Goal: Download file/media

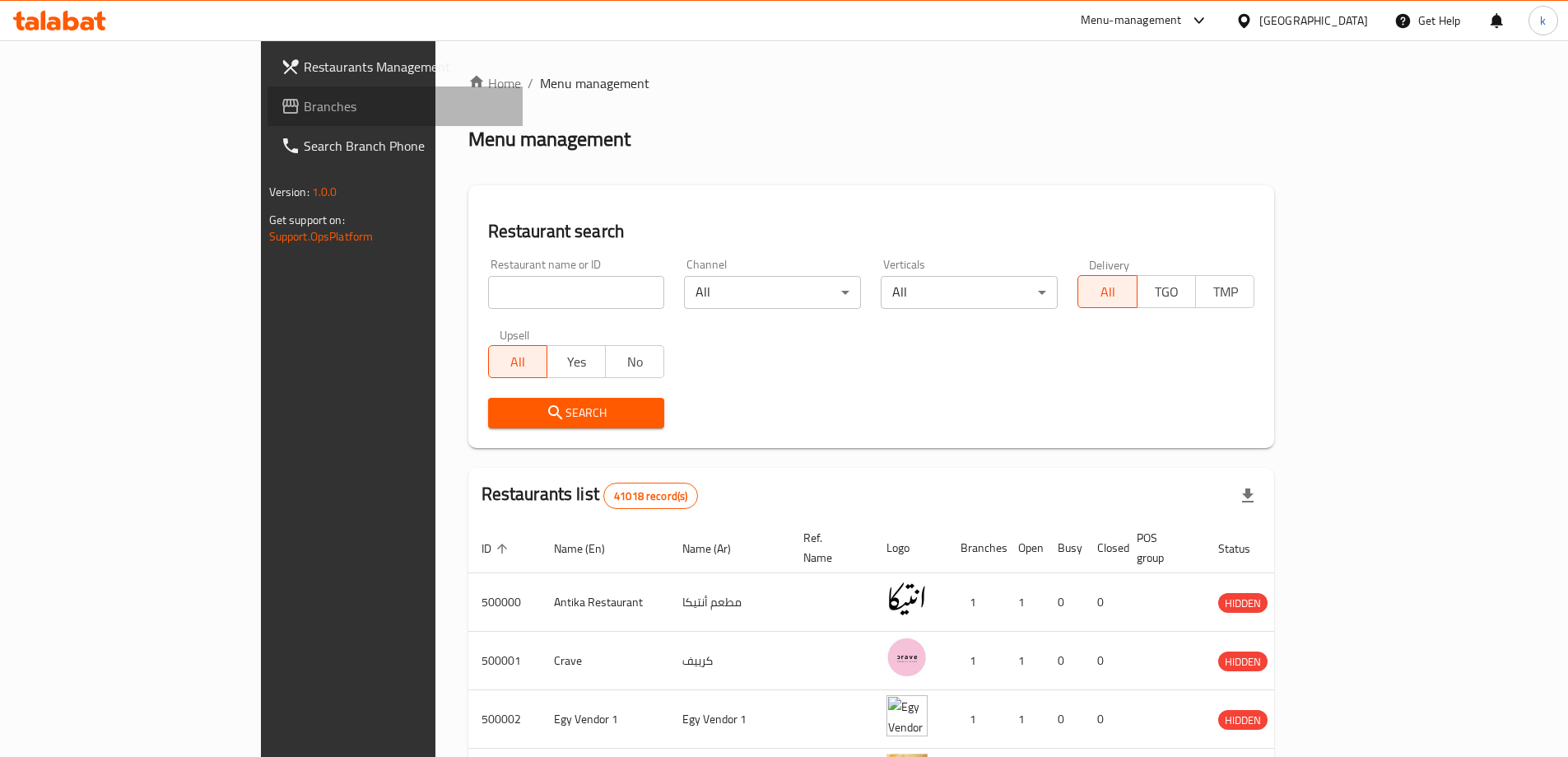
click at [304, 101] on span "Branches" at bounding box center [406, 106] width 206 height 20
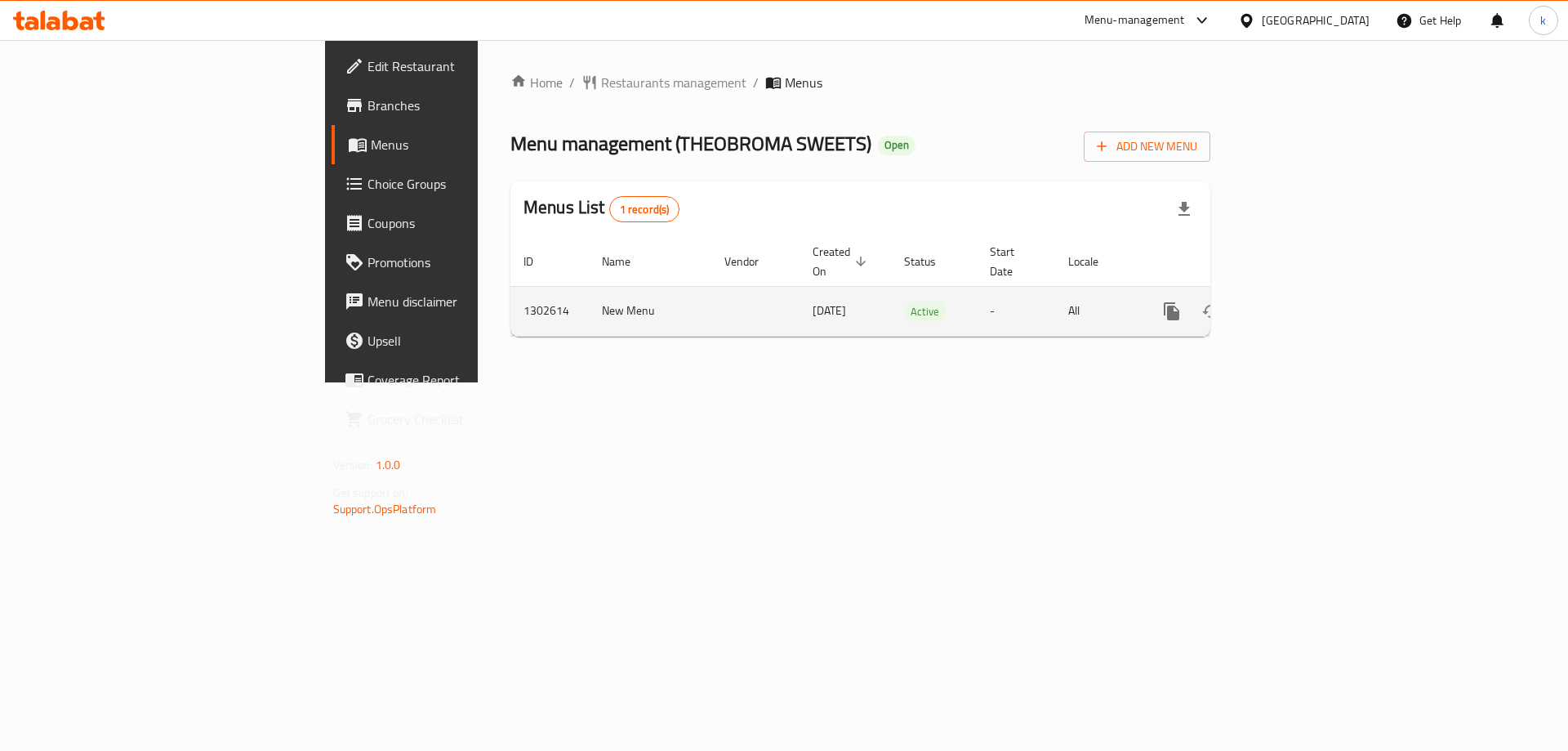
click at [957, 286] on td "Active" at bounding box center [933, 310] width 86 height 50
click at [953, 286] on td "Active" at bounding box center [933, 310] width 86 height 50
click at [1297, 304] on icon "enhanced table" at bounding box center [1290, 311] width 15 height 15
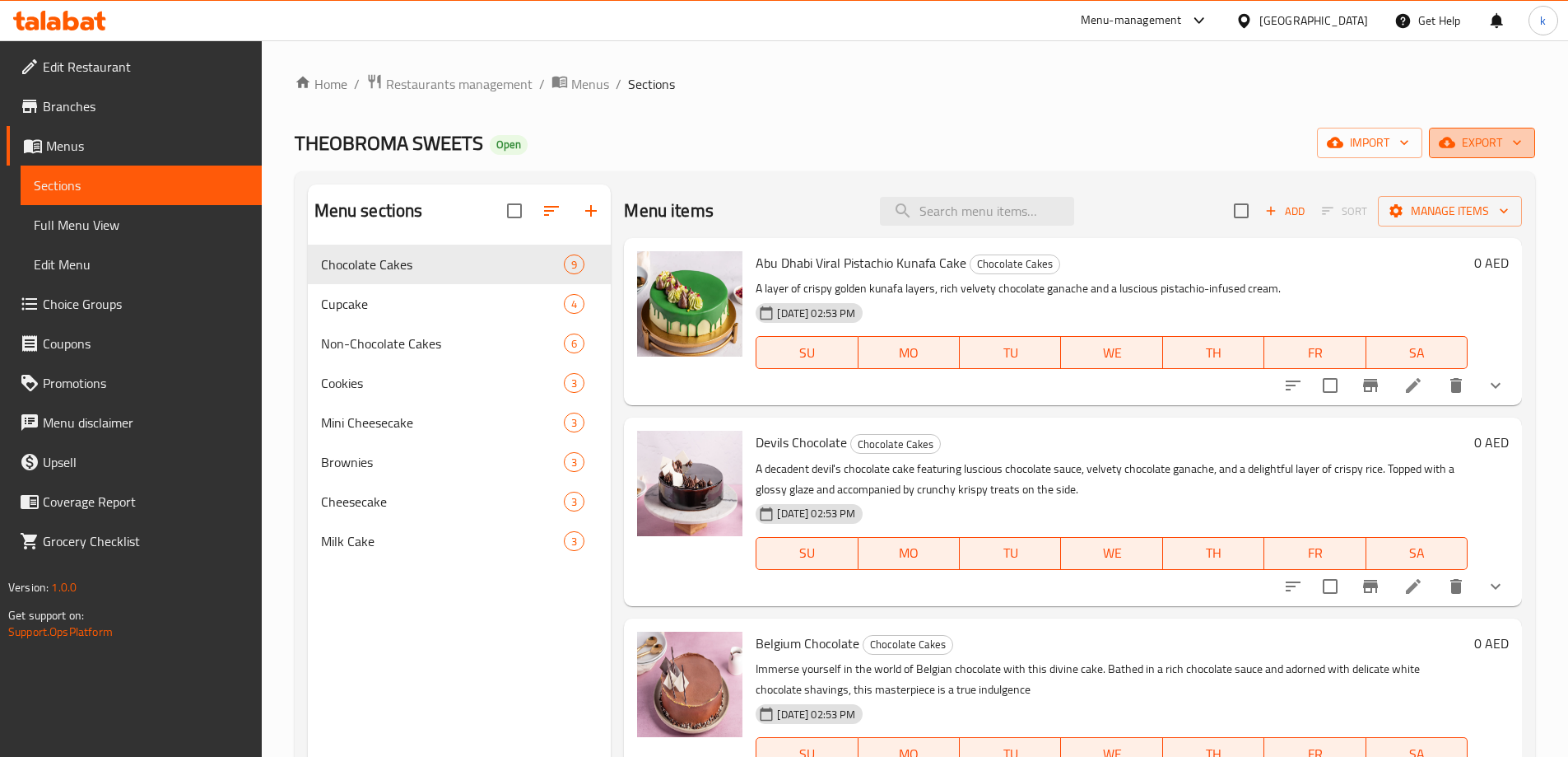
click at [1463, 150] on span "export" at bounding box center [1482, 142] width 80 height 20
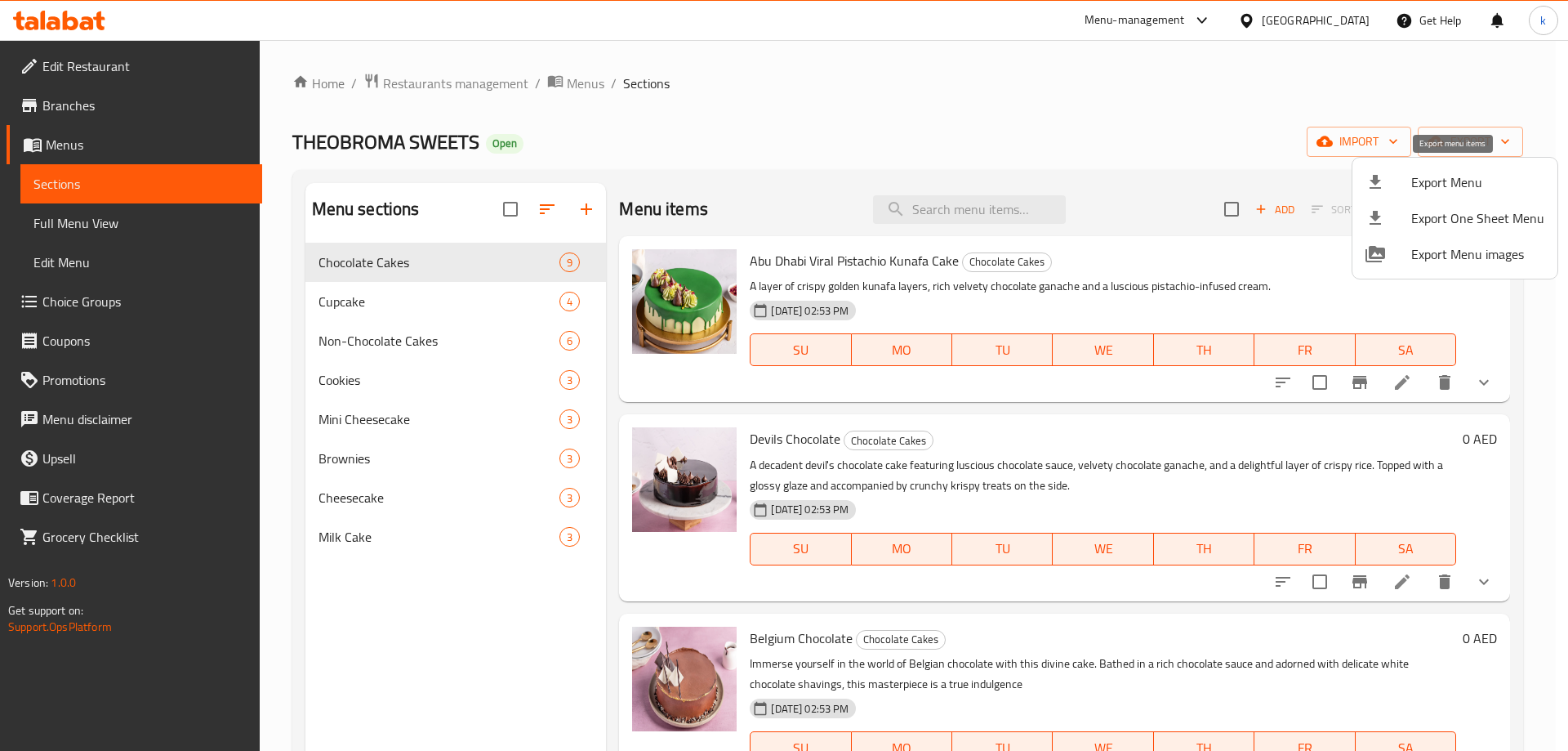
click at [1434, 196] on li "Export Menu" at bounding box center [1455, 182] width 205 height 36
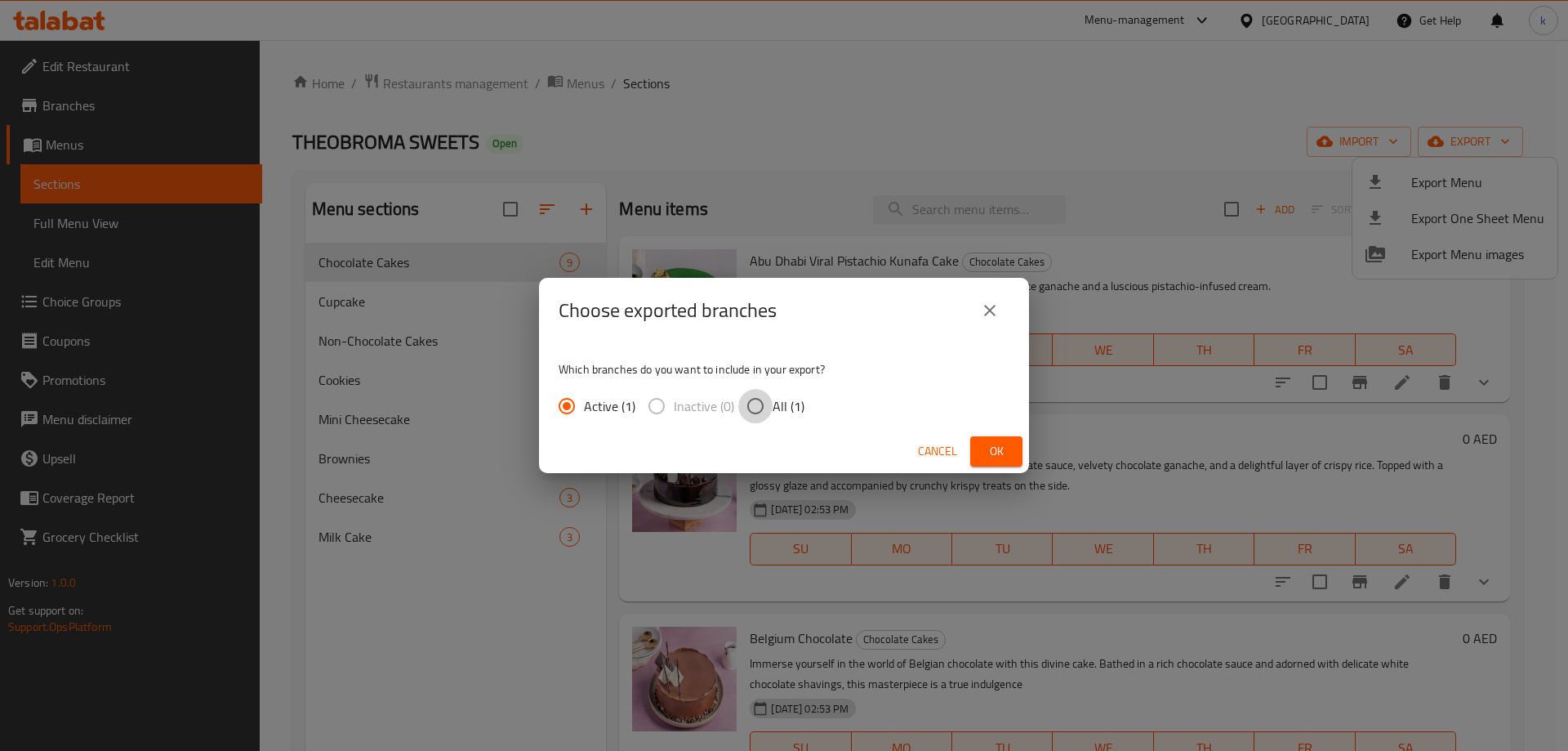
click at [760, 403] on input "All (1)" at bounding box center [755, 405] width 34 height 34
radio input "true"
click at [1012, 455] on button "Ok" at bounding box center [997, 451] width 52 height 30
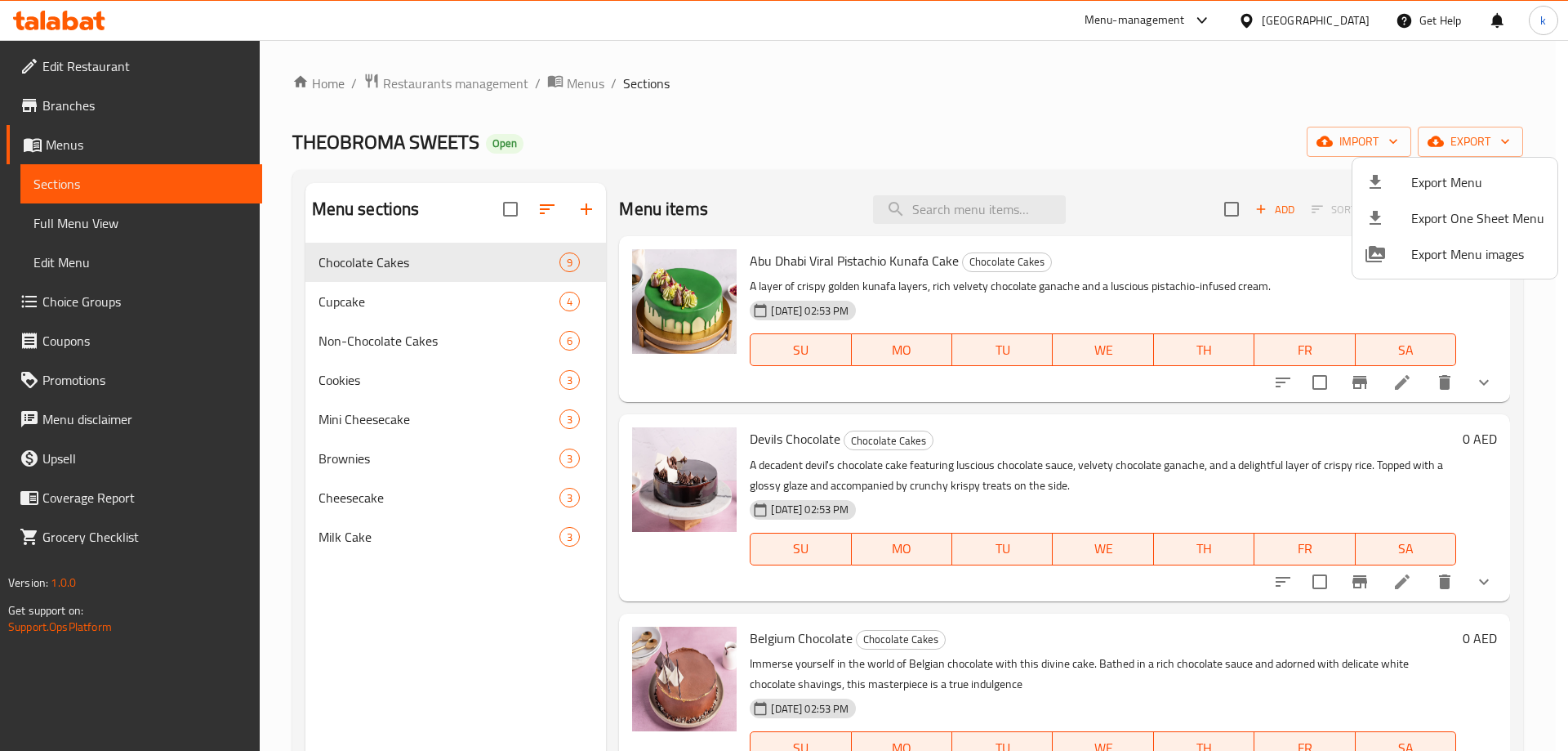
click at [95, 104] on div at bounding box center [784, 376] width 1568 height 751
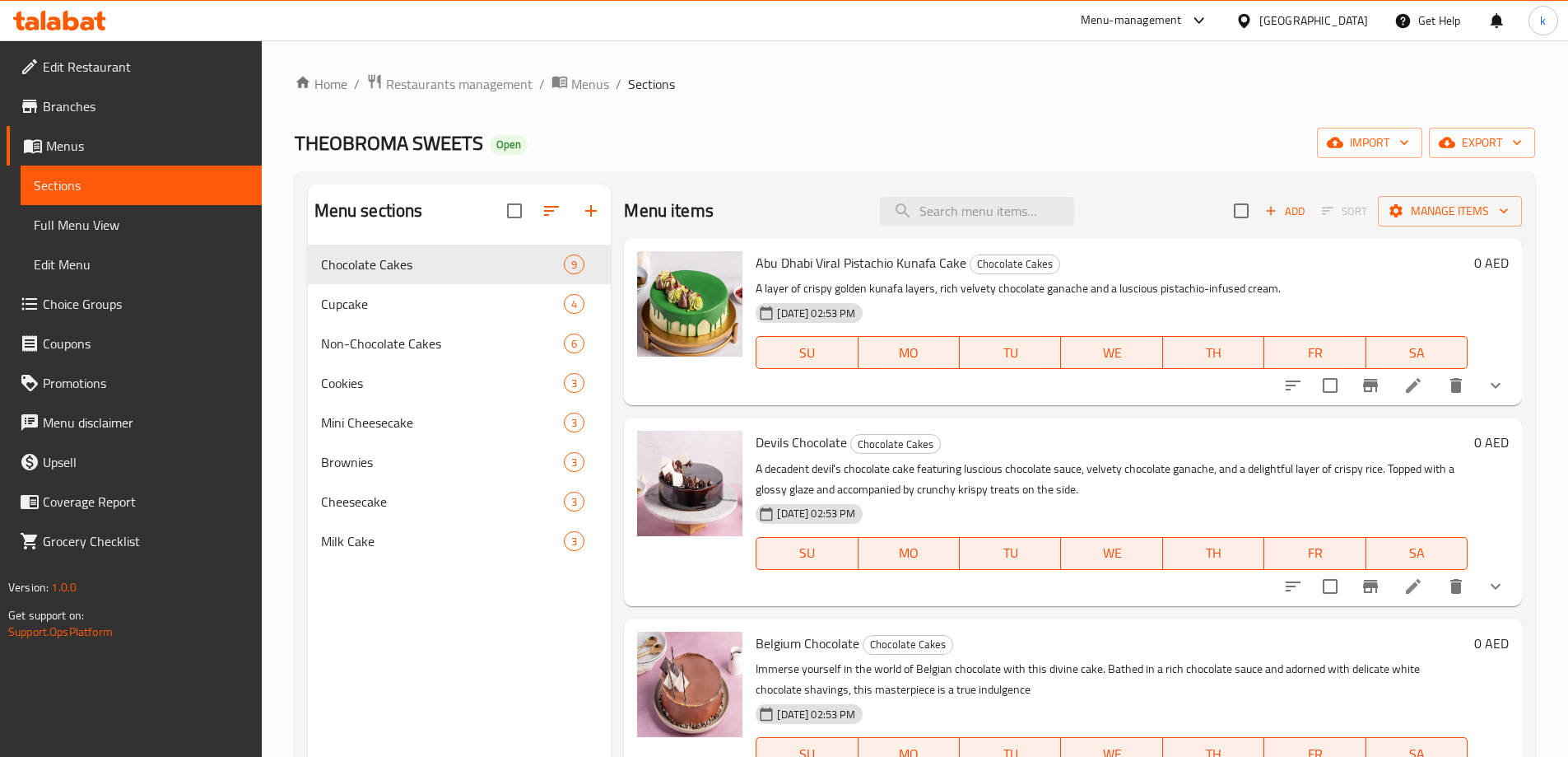
click at [95, 105] on span "Branches" at bounding box center [145, 106] width 206 height 20
